Goal: Information Seeking & Learning: Check status

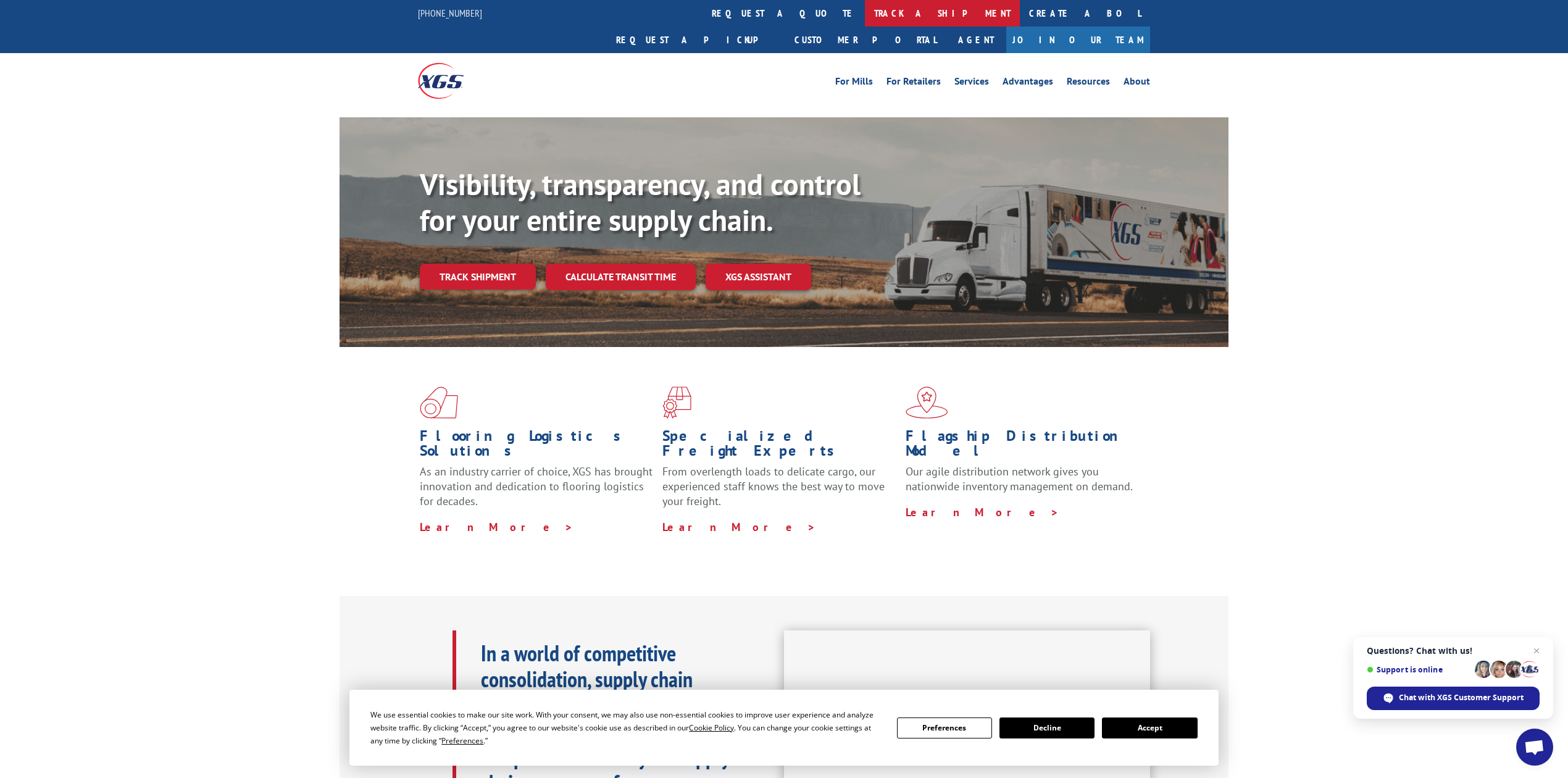
click at [865, 4] on link "track a shipment" at bounding box center [943, 13] width 155 height 26
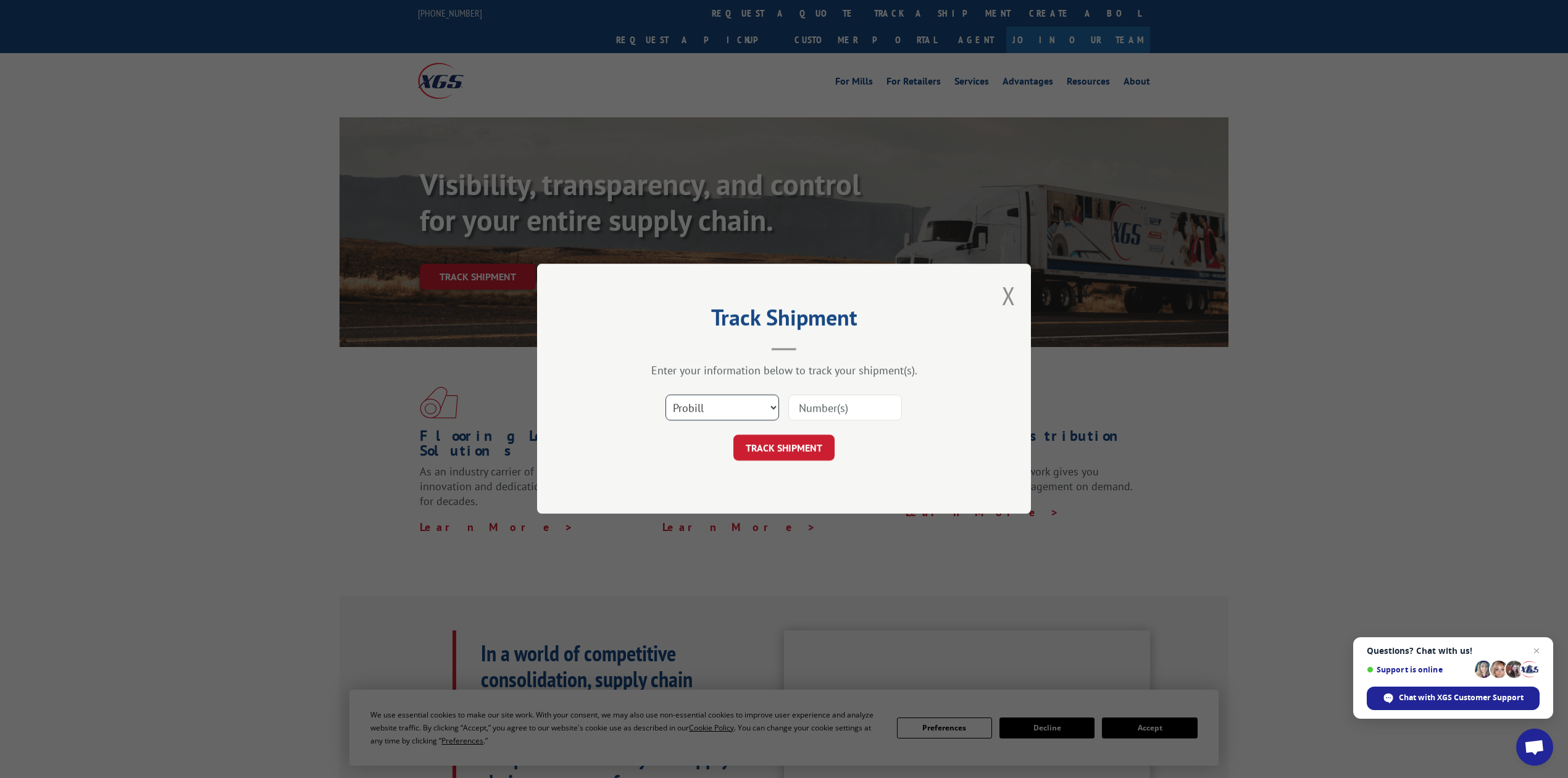
drag, startPoint x: 700, startPoint y: 401, endPoint x: 700, endPoint y: 411, distance: 10.0
click at [700, 401] on select "Select category... Probill BOL PO" at bounding box center [722, 408] width 113 height 26
select select "bol"
click at [666, 395] on select "Select category... Probill BOL PO" at bounding box center [722, 408] width 113 height 26
click at [845, 397] on input at bounding box center [845, 408] width 113 height 26
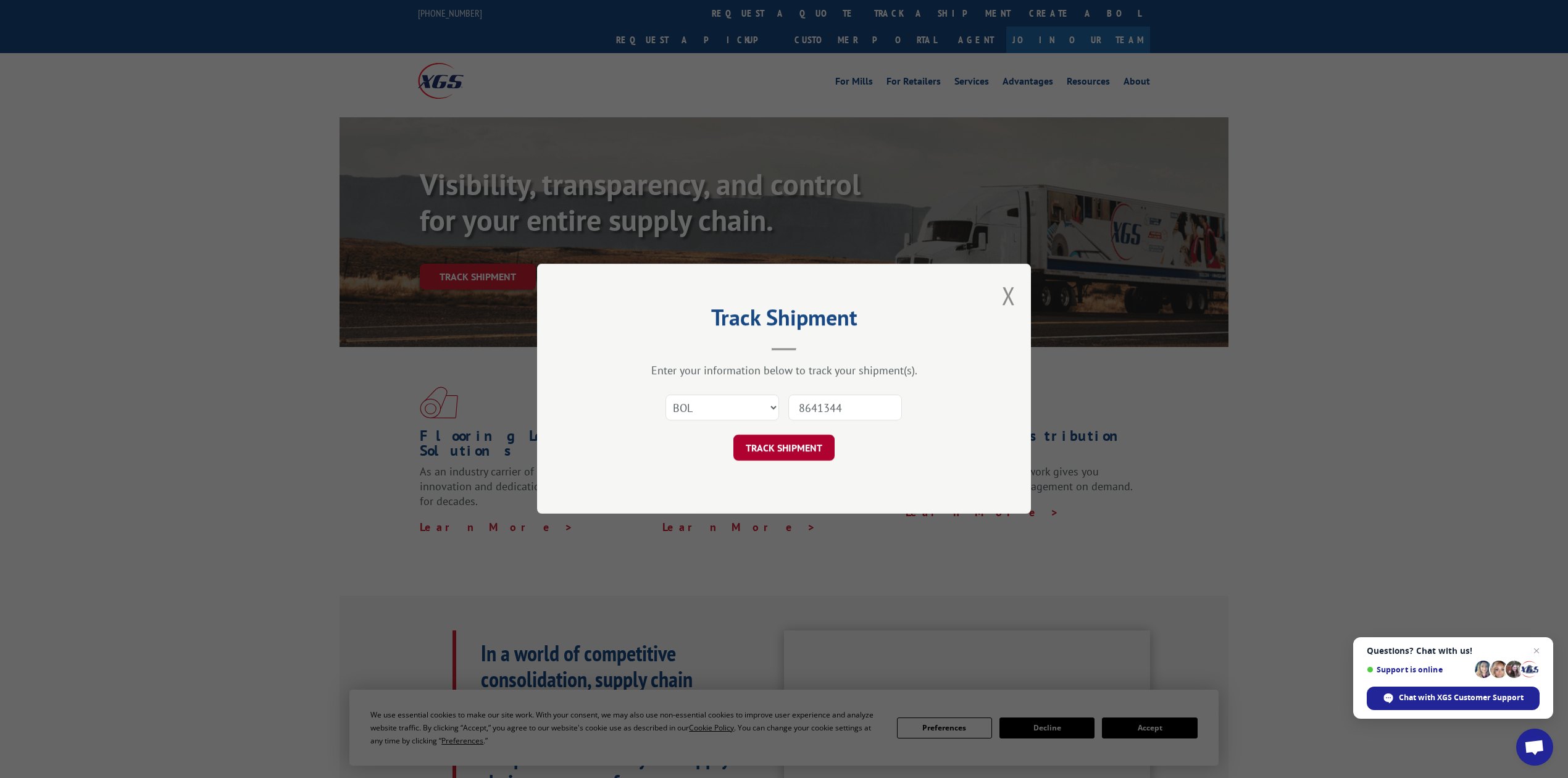
type input "8641344"
click at [777, 447] on button "TRACK SHIPMENT" at bounding box center [784, 448] width 101 height 26
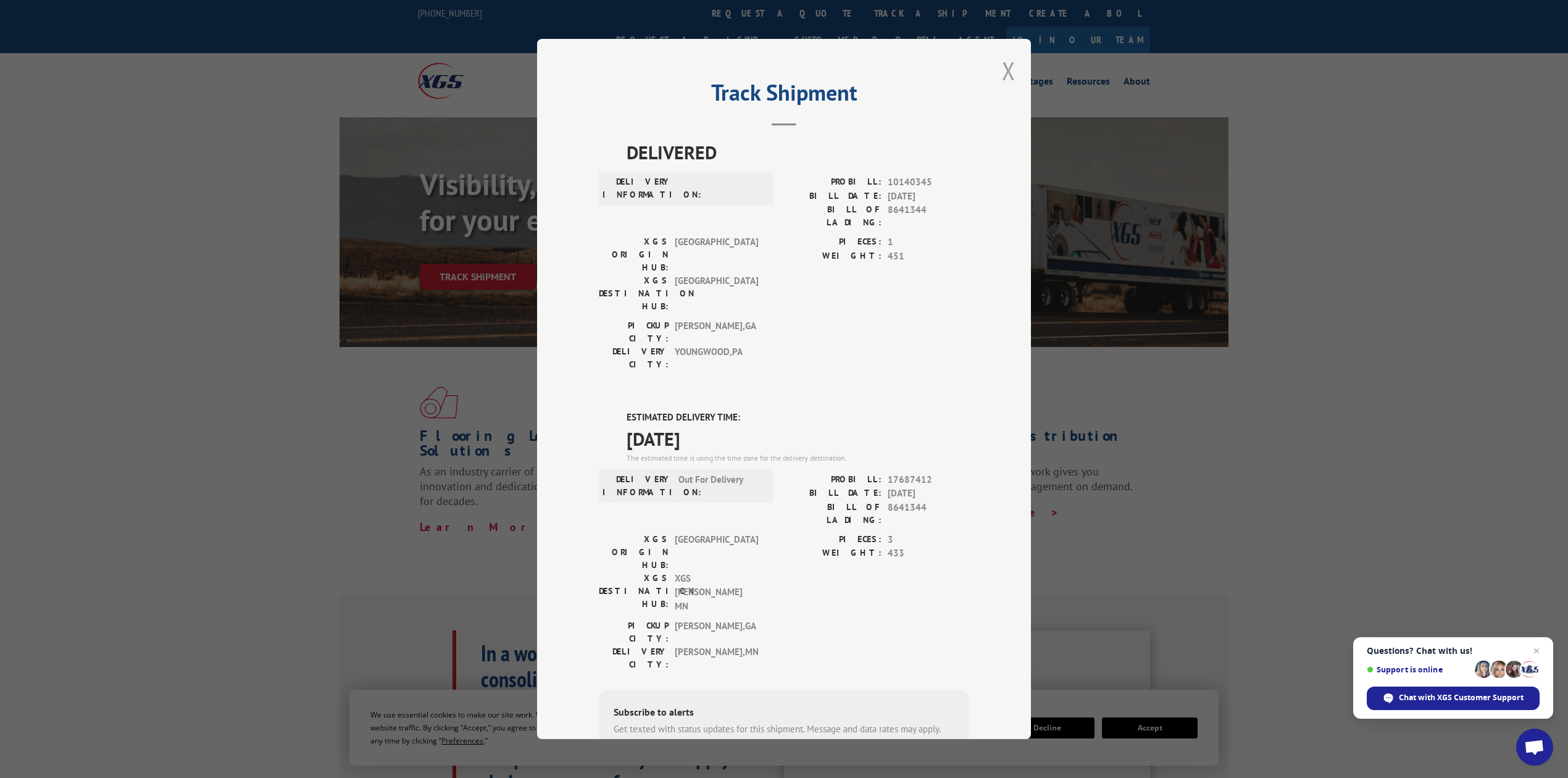
click at [1003, 72] on button "Close modal" at bounding box center [1009, 70] width 13 height 33
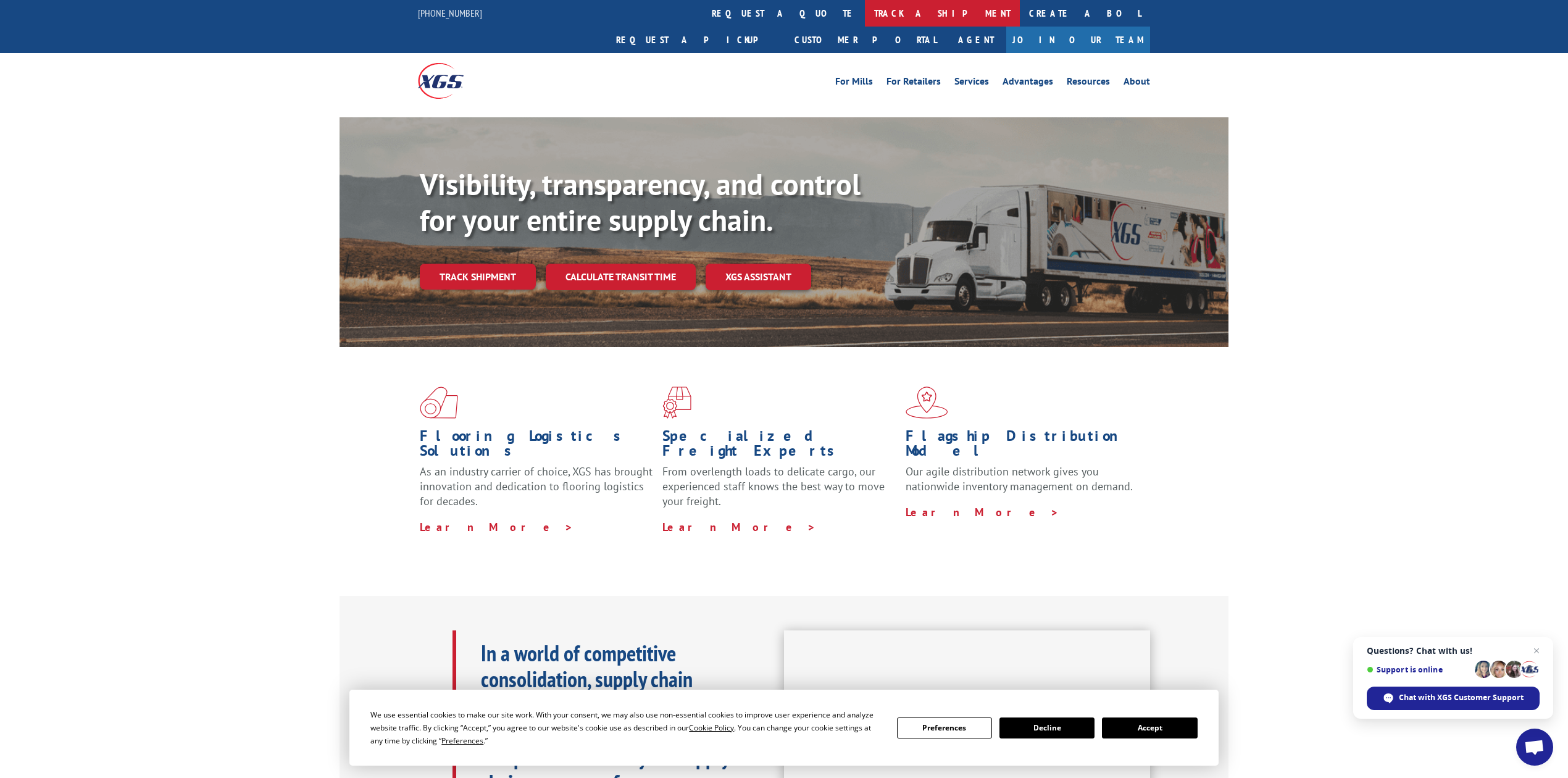
click at [865, 1] on link "track a shipment" at bounding box center [943, 13] width 155 height 26
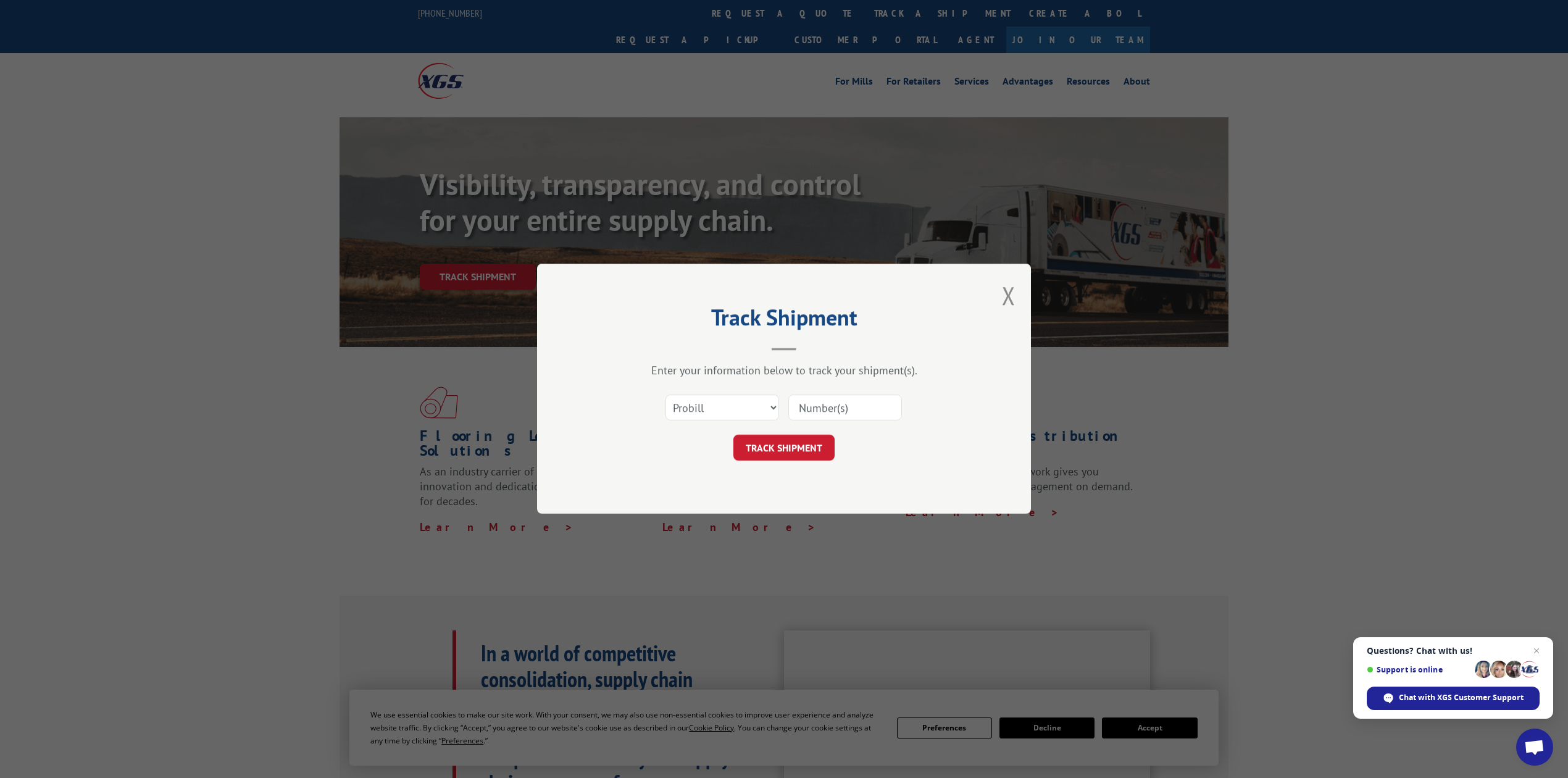
click at [685, 389] on div "Select category... Probill BOL PO" at bounding box center [784, 408] width 370 height 41
click at [697, 413] on select "Select category... Probill BOL PO" at bounding box center [722, 408] width 113 height 26
select select "bol"
click at [666, 395] on select "Select category... Probill BOL PO" at bounding box center [722, 408] width 113 height 26
click at [845, 402] on input at bounding box center [845, 408] width 113 height 26
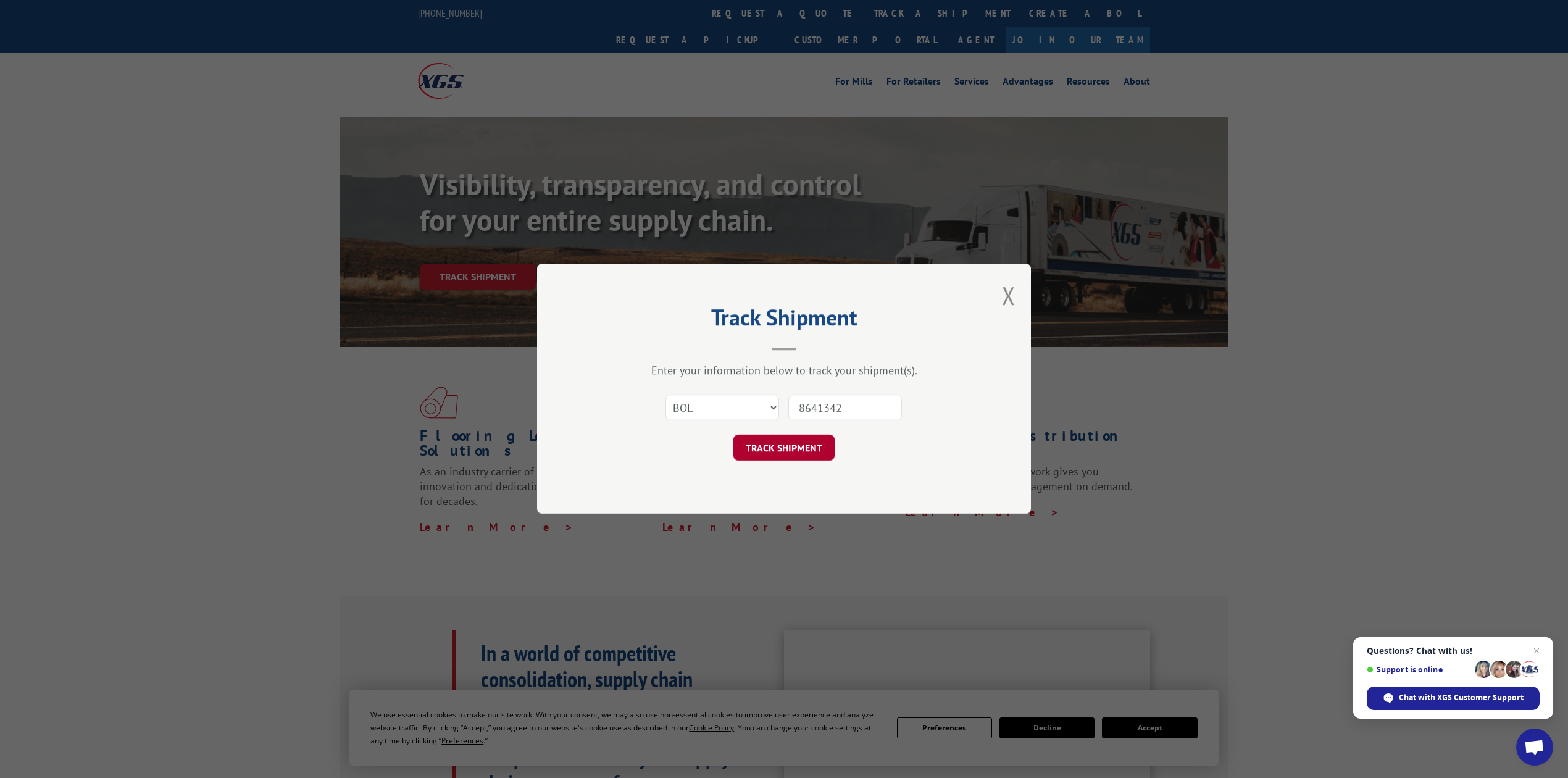
type input "8641342"
click at [793, 437] on button "TRACK SHIPMENT" at bounding box center [784, 448] width 101 height 26
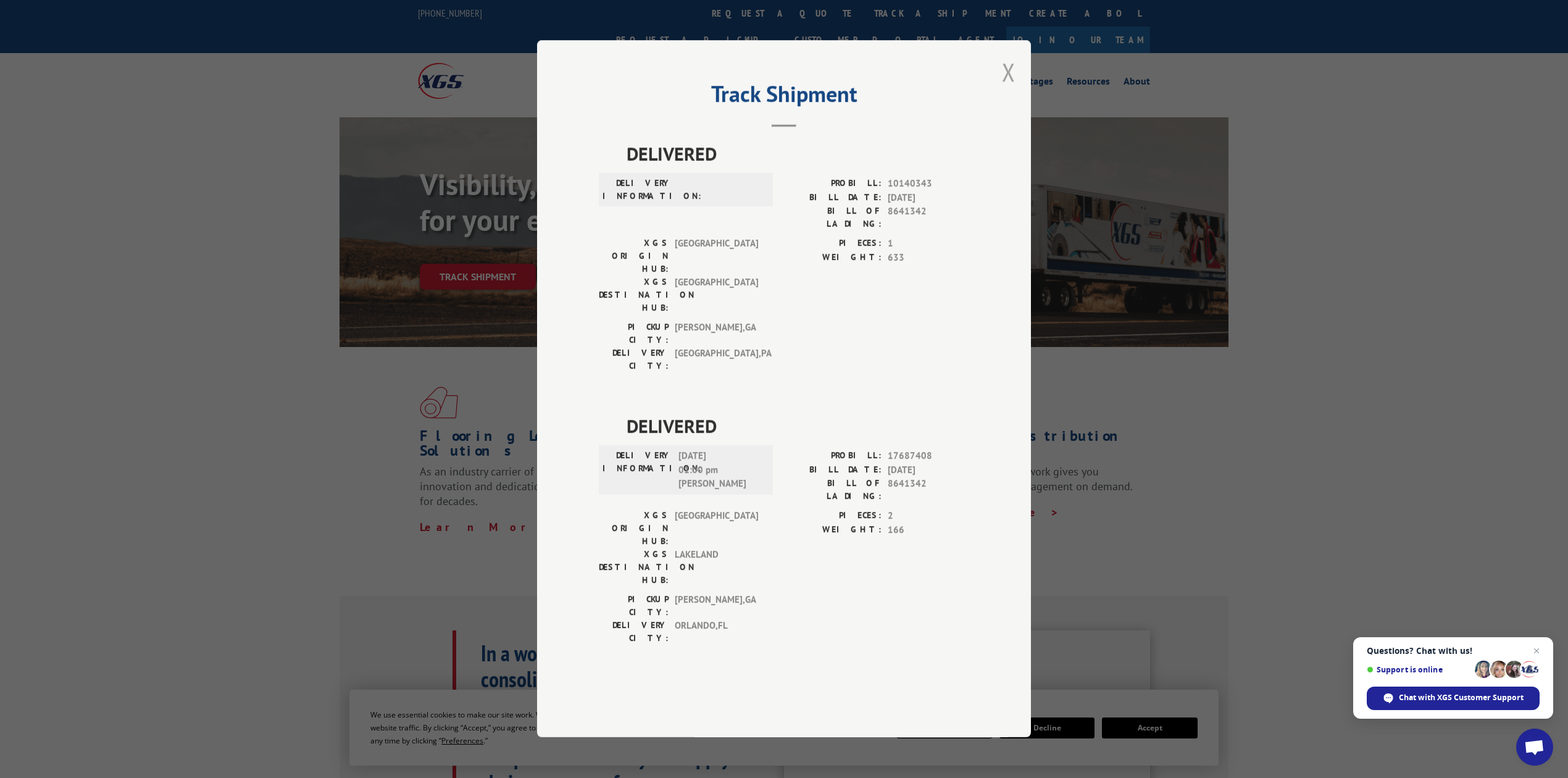
click at [1006, 88] on button "Close modal" at bounding box center [1009, 72] width 13 height 33
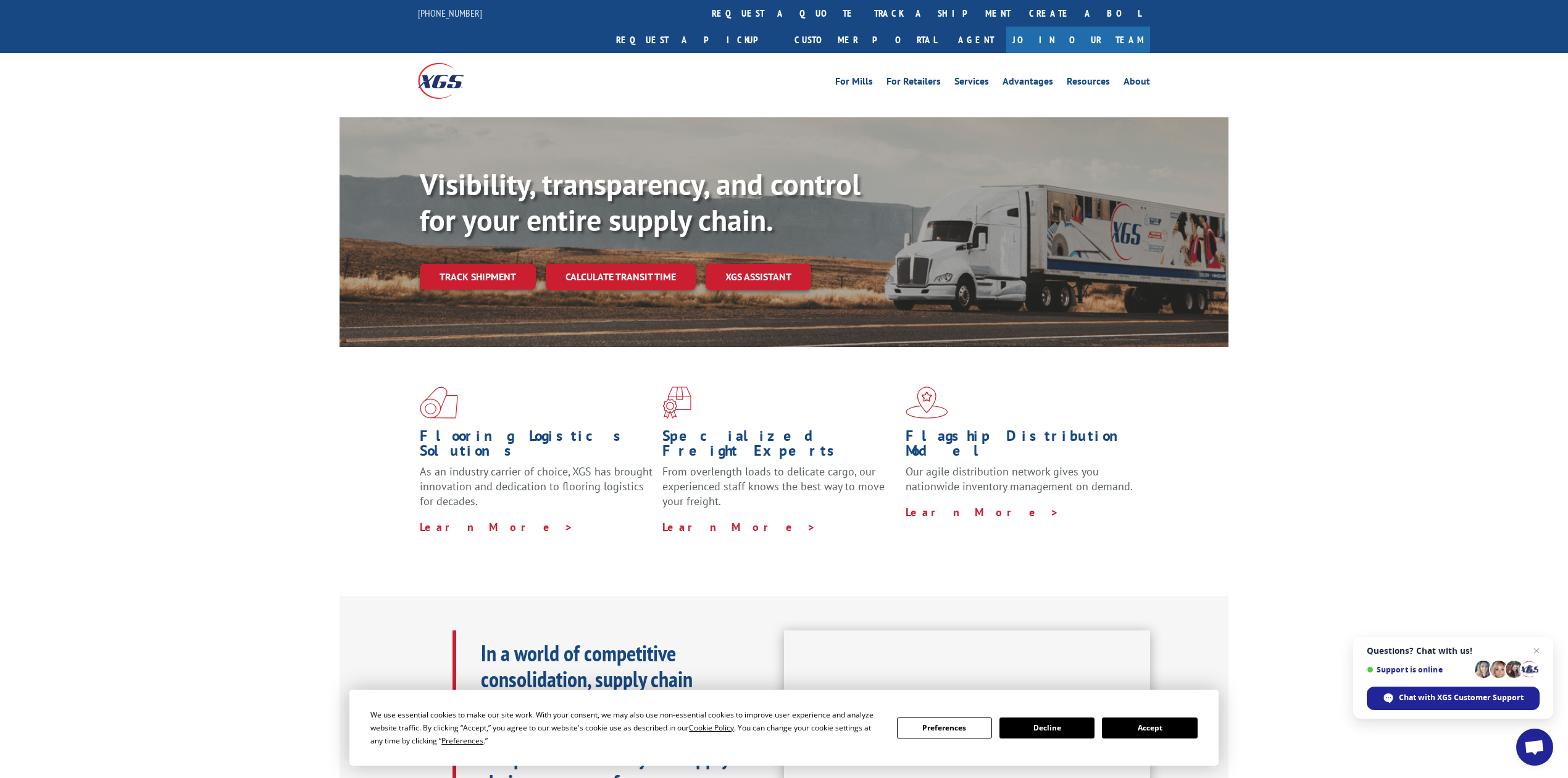
click at [865, 25] on link "track a shipment" at bounding box center [943, 13] width 155 height 26
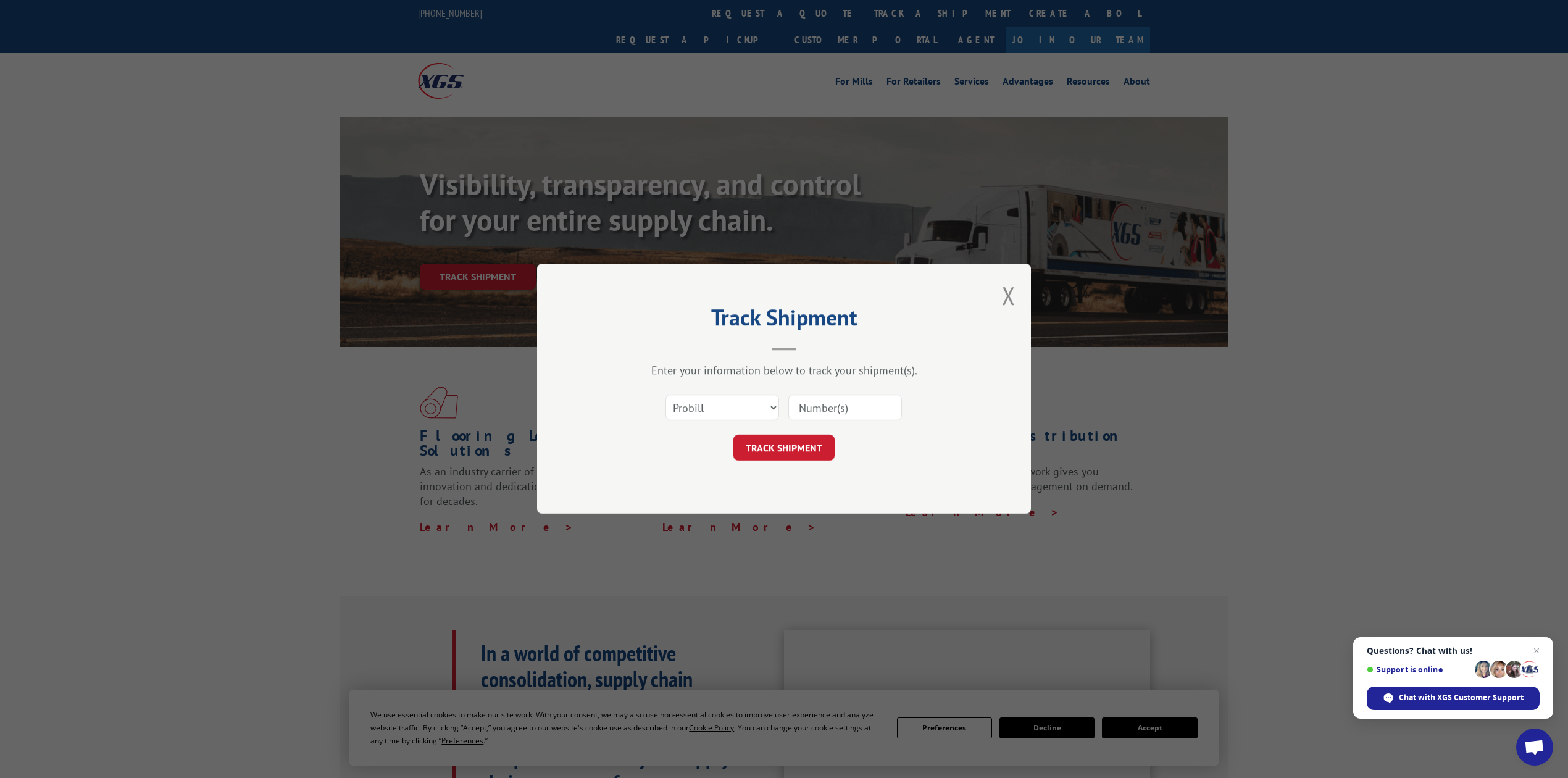
click at [739, 21] on div "Track Shipment Enter your information below to track your shipment(s). Select c…" at bounding box center [784, 389] width 1568 height 778
click at [734, 410] on select "Select category... Probill BOL PO" at bounding box center [722, 408] width 113 height 26
select select "bol"
click at [666, 395] on select "Select category... Probill BOL PO" at bounding box center [722, 408] width 113 height 26
click at [884, 396] on input at bounding box center [845, 408] width 113 height 26
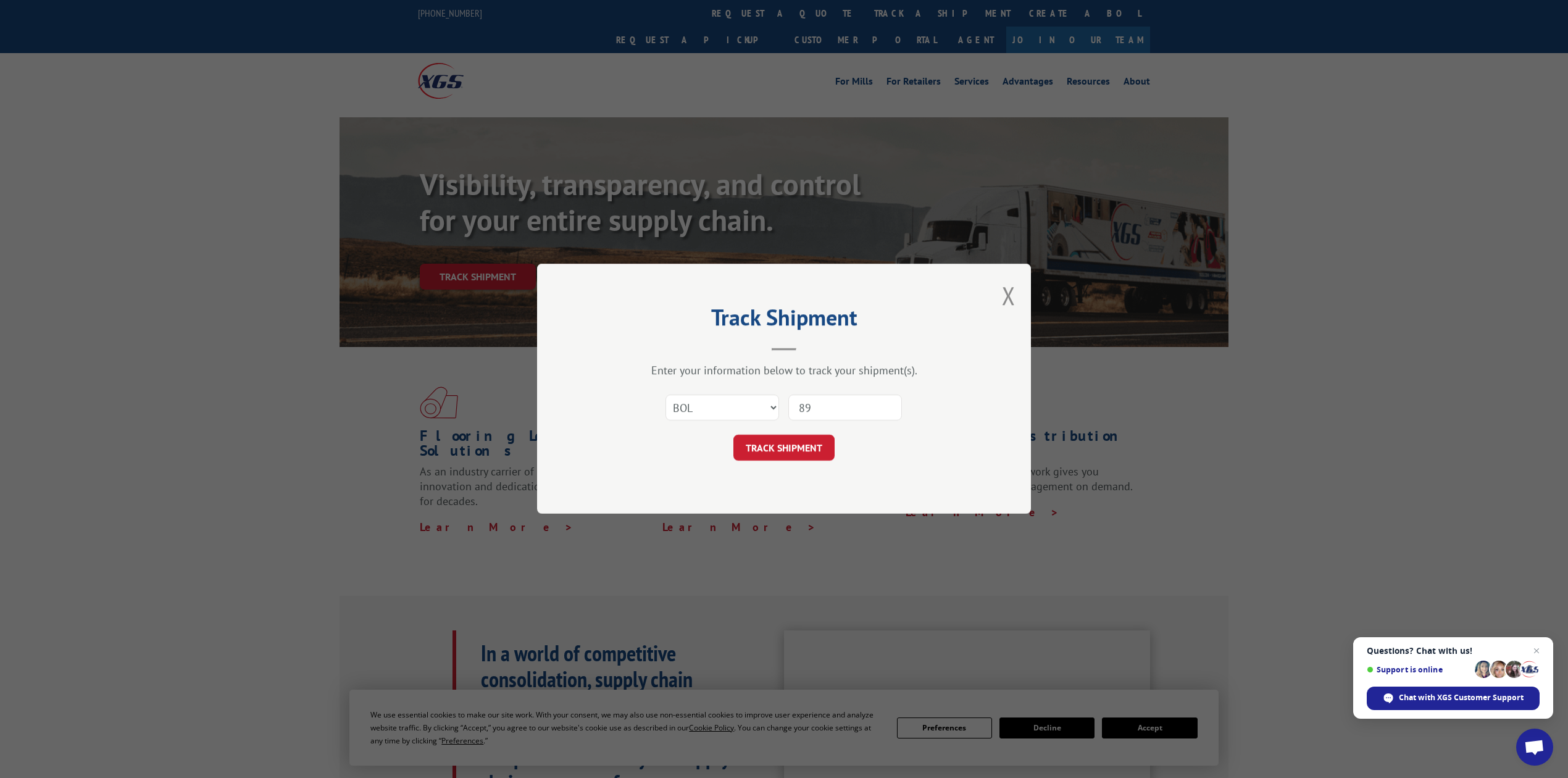
type input "8"
type input "8641397"
click at [754, 453] on button "TRACK SHIPMENT" at bounding box center [784, 448] width 101 height 26
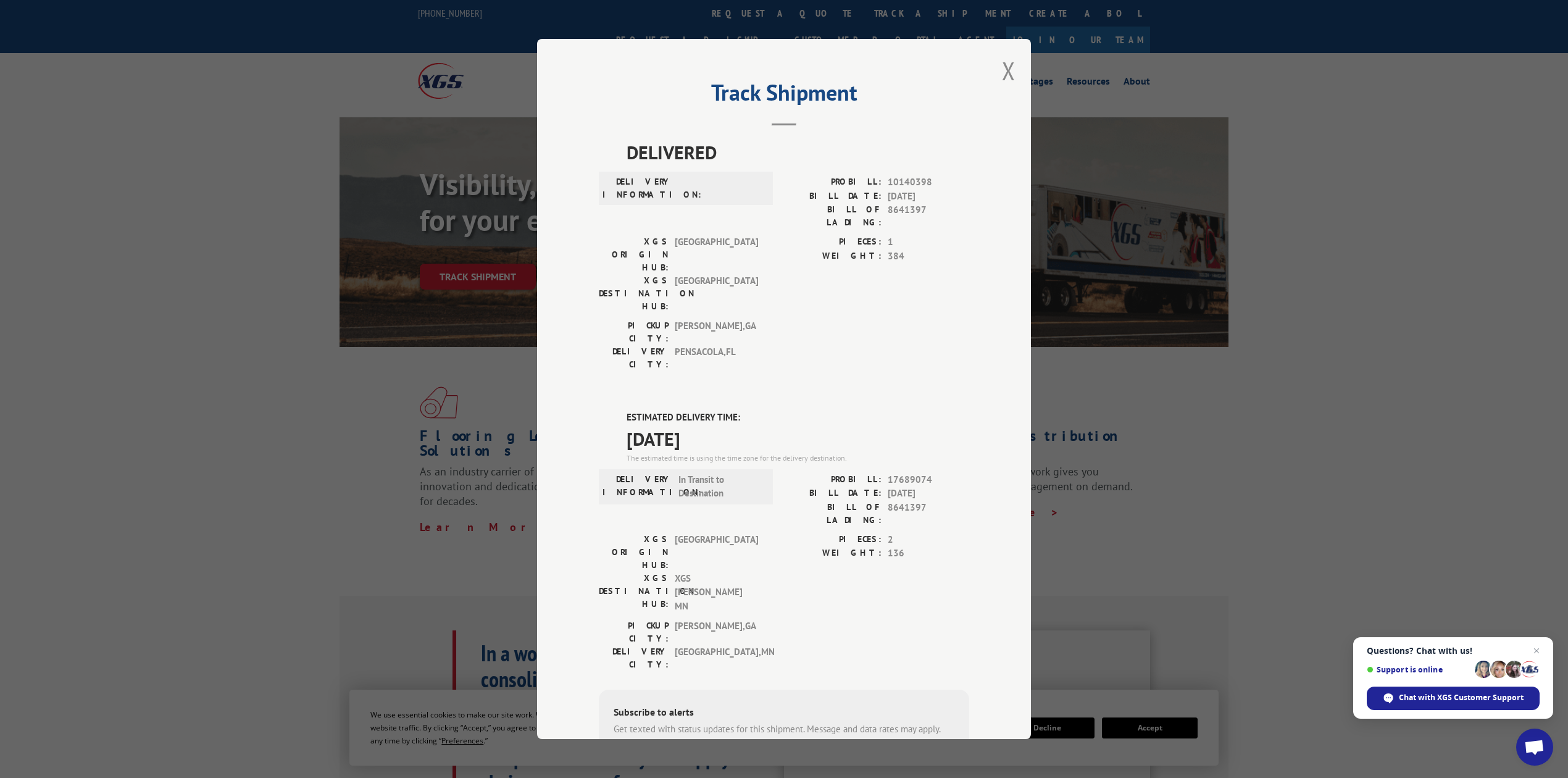
click at [714, 274] on span "[GEOGRAPHIC_DATA]" at bounding box center [716, 294] width 83 height 39
